Goal: Information Seeking & Learning: Learn about a topic

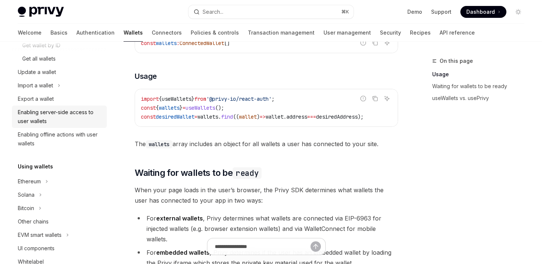
scroll to position [110, 0]
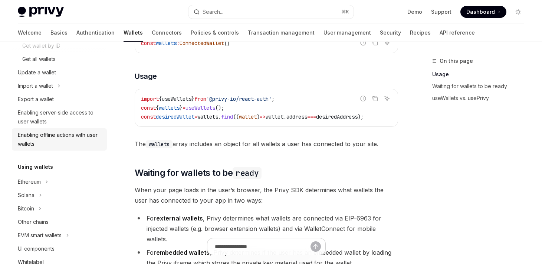
click at [61, 135] on div "Enabling offline actions with user wallets" at bounding box center [60, 139] width 85 height 18
type textarea "*"
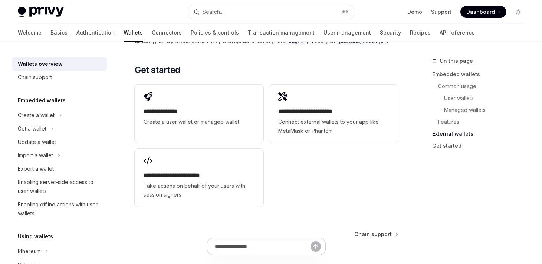
scroll to position [1198, 0]
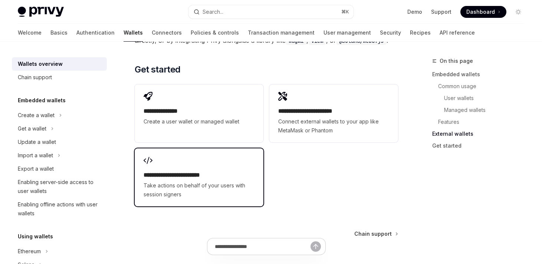
click at [253, 180] on div "**********" at bounding box center [199, 184] width 111 height 28
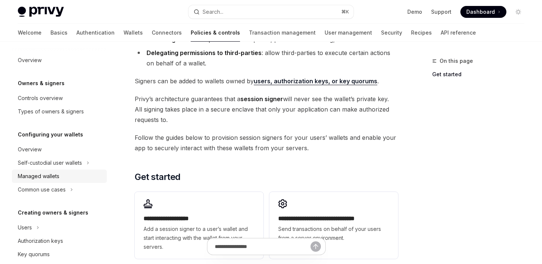
scroll to position [121, 0]
click at [56, 162] on div "Self-custodial user wallets" at bounding box center [50, 162] width 64 height 9
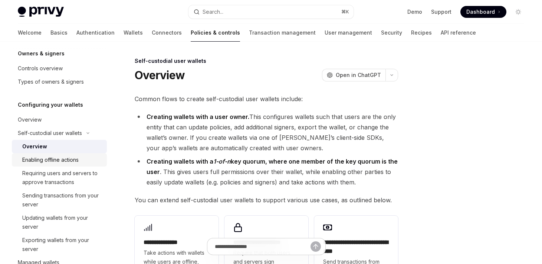
scroll to position [30, 0]
click at [80, 197] on div "Sending transactions from your server" at bounding box center [62, 199] width 80 height 18
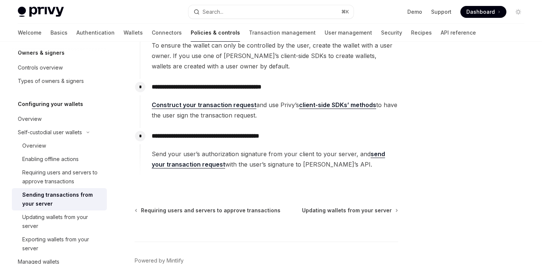
scroll to position [178, 0]
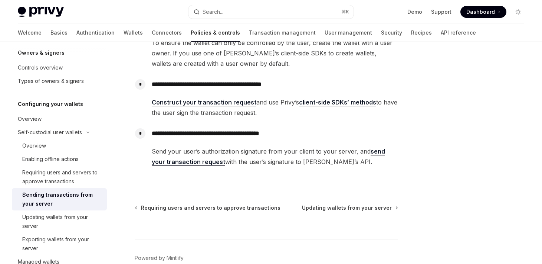
click at [186, 163] on link "send your transaction request" at bounding box center [268, 156] width 233 height 18
type textarea "*"
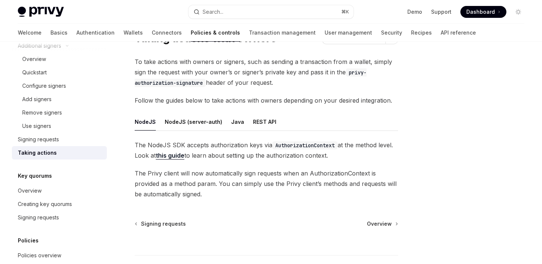
scroll to position [36, 0]
click at [173, 156] on link "this guide" at bounding box center [170, 156] width 29 height 8
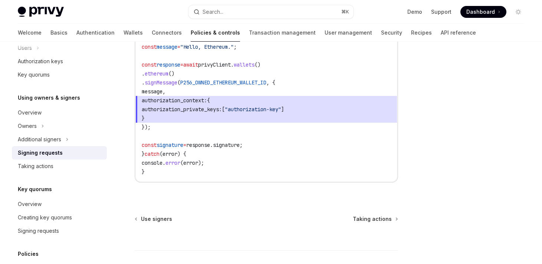
scroll to position [409, 0]
click at [254, 35] on link "Transaction management" at bounding box center [282, 33] width 67 height 18
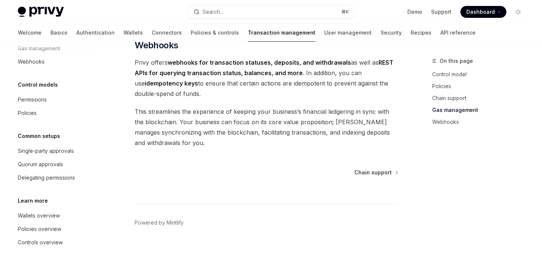
scroll to position [748, 0]
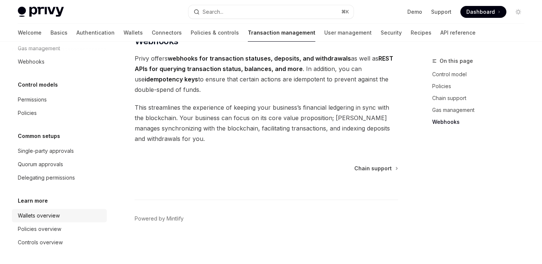
click at [33, 216] on div "Wallets overview" at bounding box center [39, 215] width 42 height 9
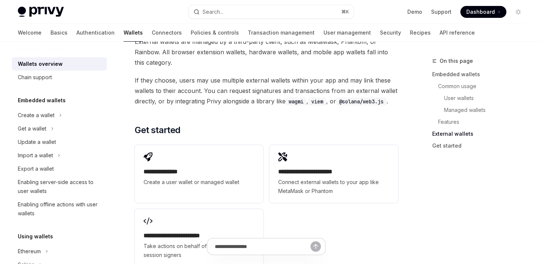
scroll to position [1142, 0]
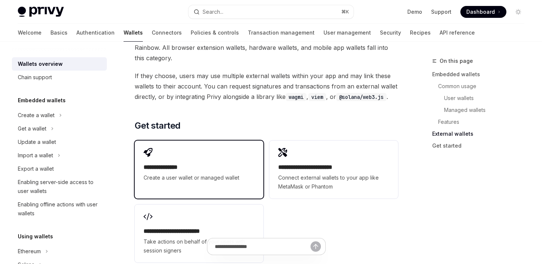
click at [210, 180] on span "Create a user wallet or managed wallet" at bounding box center [199, 177] width 111 height 9
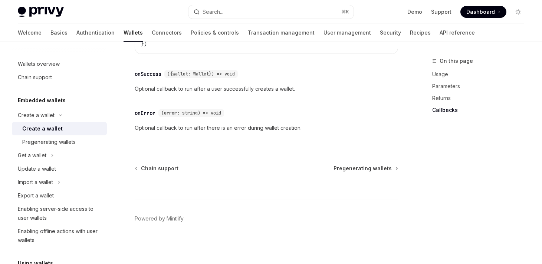
scroll to position [643, 0]
click at [359, 170] on span "Pregenerating wallets" at bounding box center [363, 167] width 58 height 7
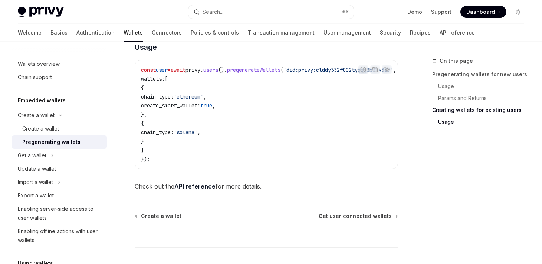
scroll to position [476, 0]
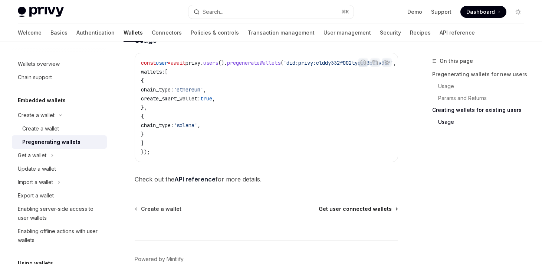
click at [344, 210] on span "Get user connected wallets" at bounding box center [355, 208] width 73 height 7
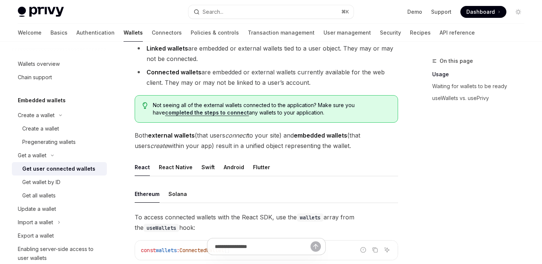
scroll to position [116, 0]
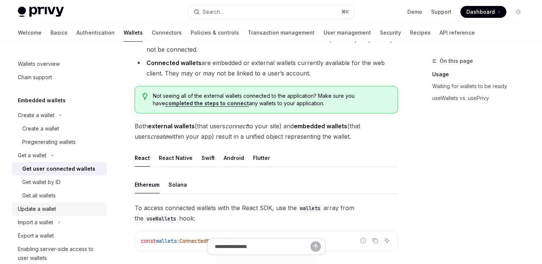
click at [46, 208] on div "Update a wallet" at bounding box center [37, 208] width 38 height 9
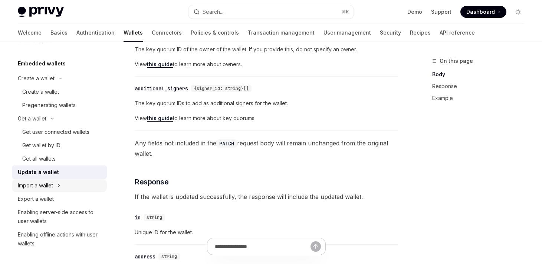
scroll to position [36, 0]
click at [77, 214] on div "Enabling server-side access to user wallets" at bounding box center [60, 217] width 85 height 18
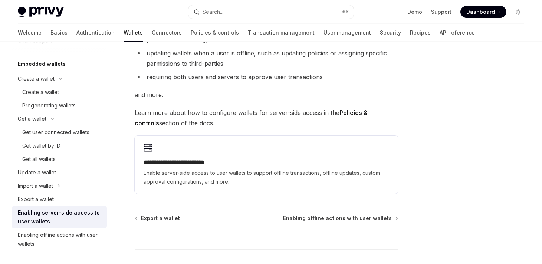
scroll to position [142, 0]
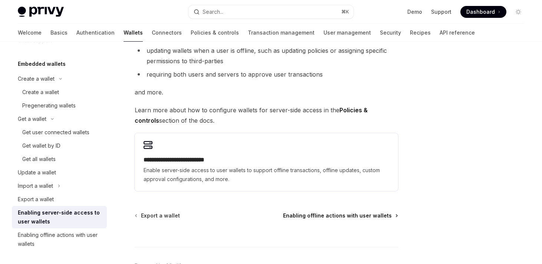
click at [300, 215] on span "Enabling offline actions with user wallets" at bounding box center [337, 215] width 109 height 7
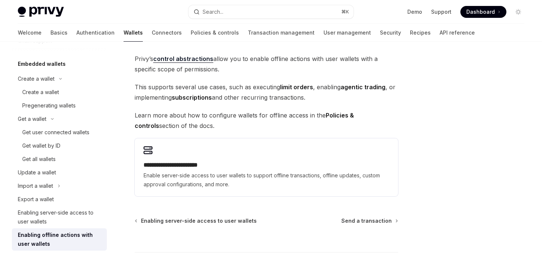
scroll to position [56, 0]
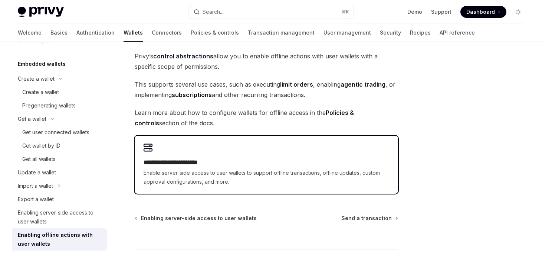
click at [302, 177] on span "Enable server-side access to user wallets to support offline transactions, offl…" at bounding box center [267, 177] width 246 height 18
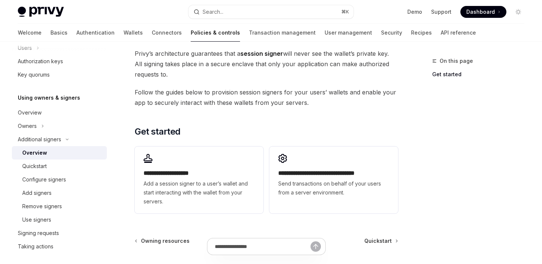
scroll to position [169, 0]
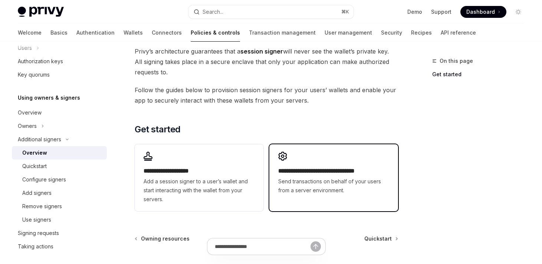
click at [288, 173] on h2 "**********" at bounding box center [333, 170] width 111 height 9
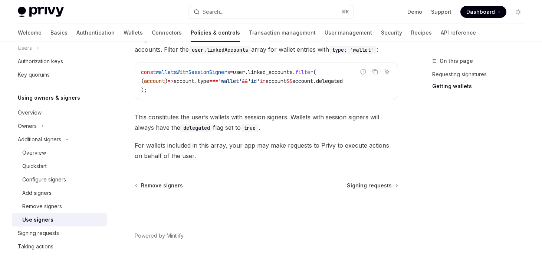
scroll to position [388, 0]
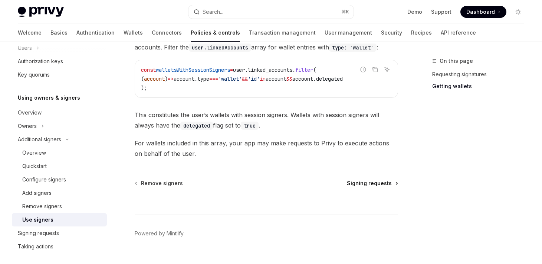
click at [356, 184] on span "Signing requests" at bounding box center [369, 182] width 45 height 7
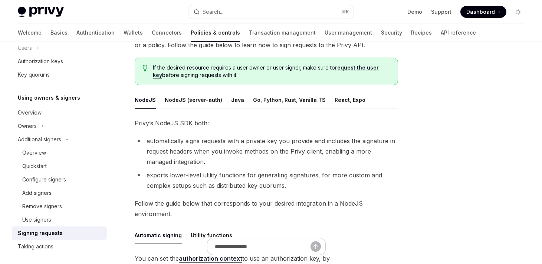
scroll to position [65, 0]
click at [335, 99] on div "React, Expo" at bounding box center [350, 98] width 31 height 17
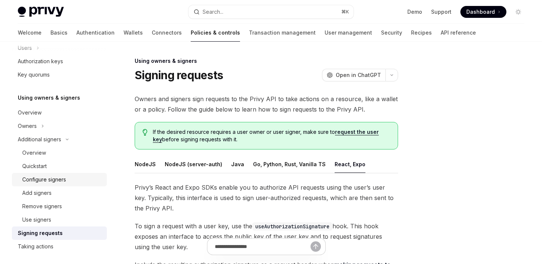
click at [55, 181] on div "Configure signers" at bounding box center [44, 179] width 44 height 9
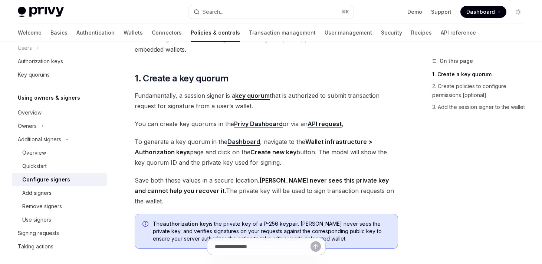
scroll to position [59, 0]
click at [34, 112] on div "Overview" at bounding box center [30, 112] width 24 height 9
type textarea "*"
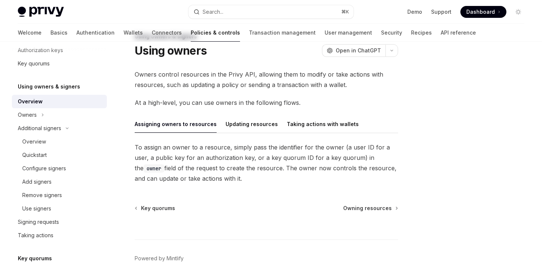
scroll to position [30, 0]
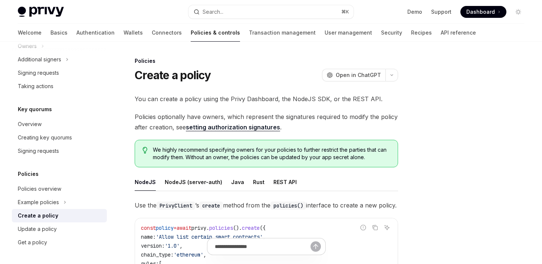
click at [222, 127] on link "setting authorization signatures" at bounding box center [233, 127] width 94 height 8
type textarea "*"
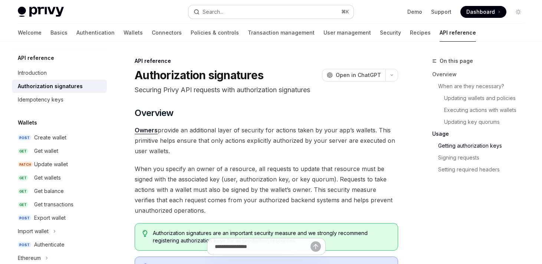
scroll to position [943, 0]
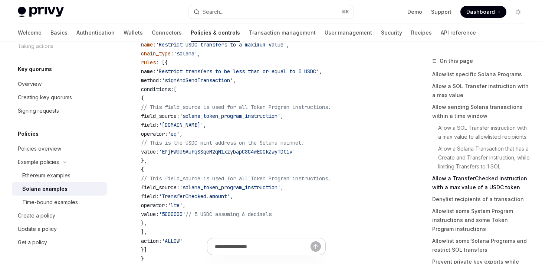
scroll to position [1693, 0]
